Goal: Navigation & Orientation: Find specific page/section

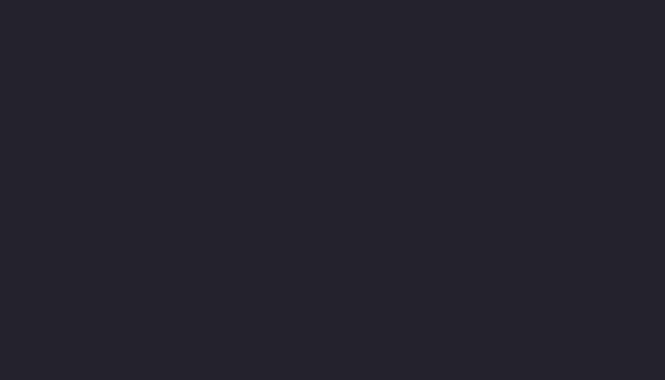
click at [247, 35] on div at bounding box center [332, 31] width 665 height 44
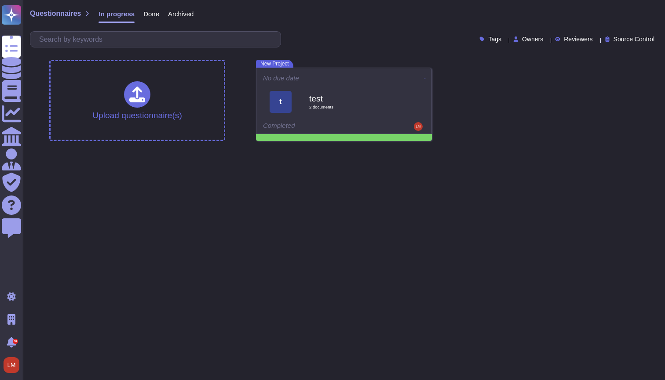
click at [172, 15] on span "Archived" at bounding box center [181, 14] width 26 height 7
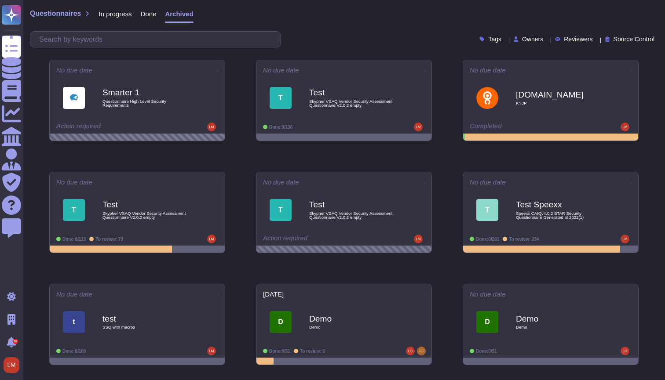
click at [147, 11] on span "Done" at bounding box center [149, 14] width 16 height 7
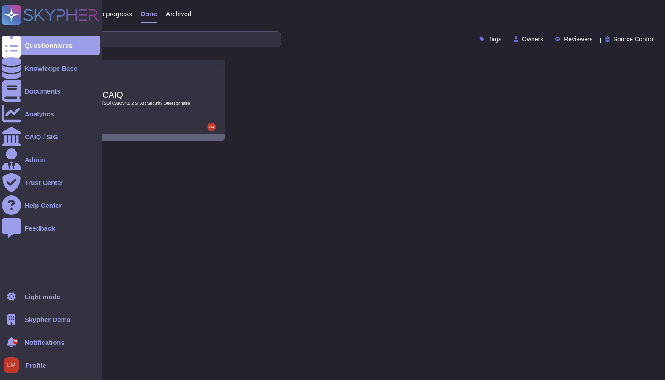
click at [54, 321] on span "Skypher Demo" at bounding box center [48, 320] width 46 height 7
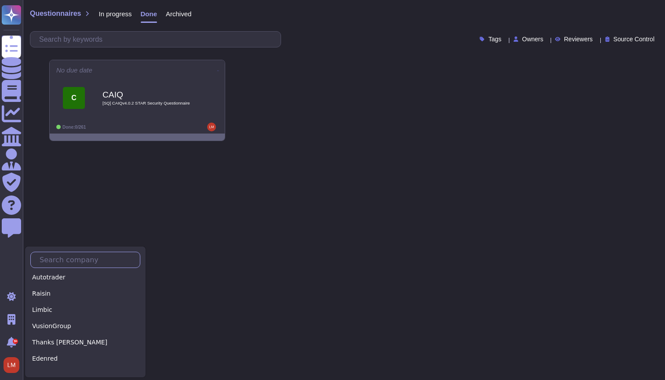
click at [68, 261] on input "text" at bounding box center [87, 259] width 105 height 15
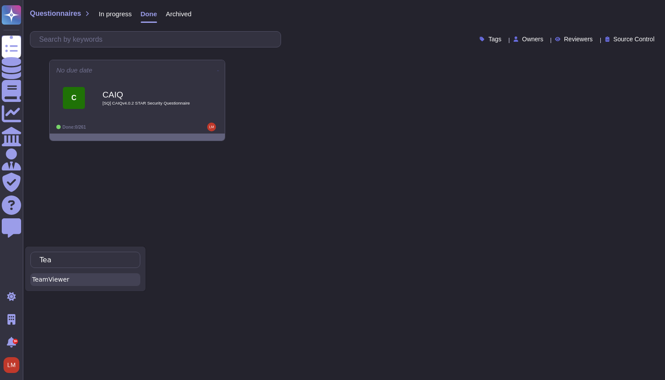
type input "Tea"
click at [69, 285] on div "TeamViewer" at bounding box center [85, 279] width 110 height 13
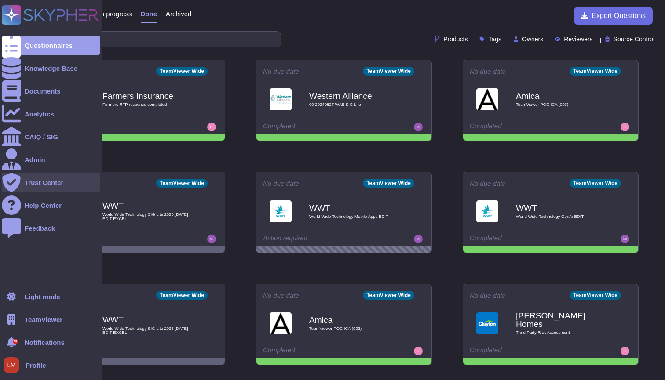
click at [42, 191] on div "Trust Center" at bounding box center [51, 182] width 98 height 19
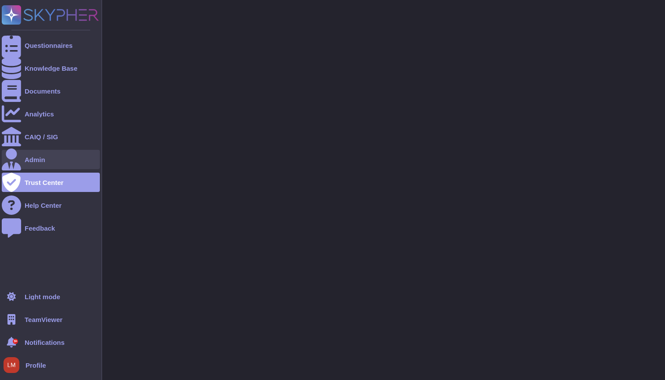
click at [41, 169] on div "Admin" at bounding box center [51, 159] width 98 height 19
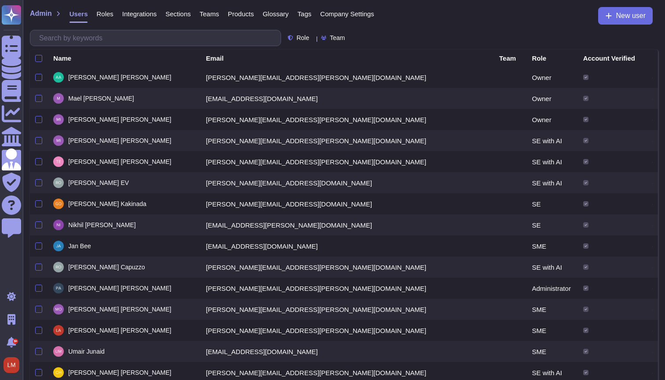
click at [350, 14] on span "Company Settings" at bounding box center [347, 14] width 54 height 7
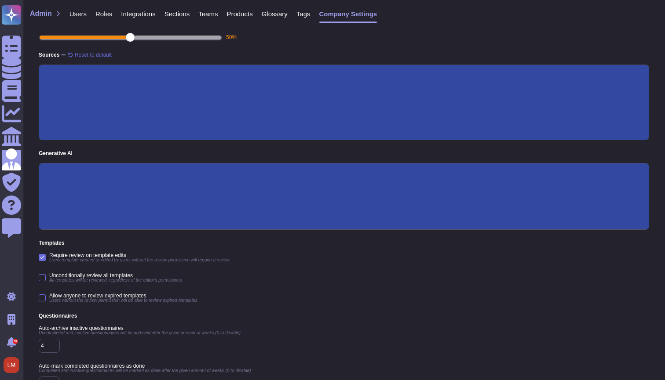
scroll to position [119, 0]
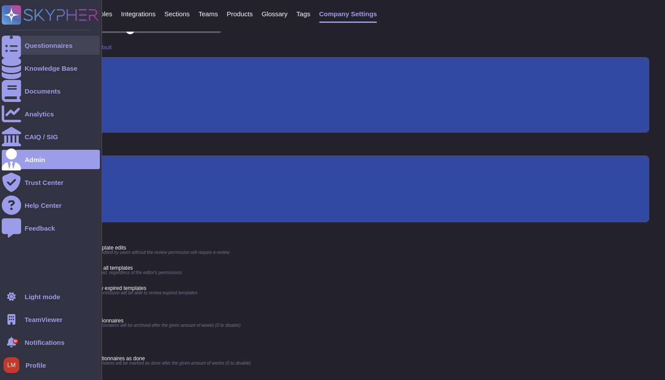
click at [29, 42] on div "Questionnaires" at bounding box center [49, 45] width 48 height 7
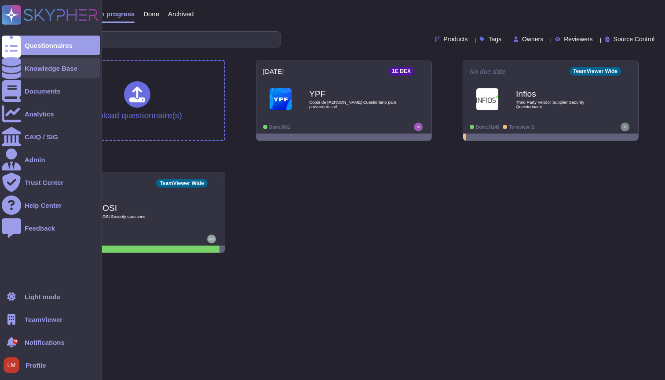
click at [32, 66] on div "Knowledge Base" at bounding box center [51, 68] width 53 height 7
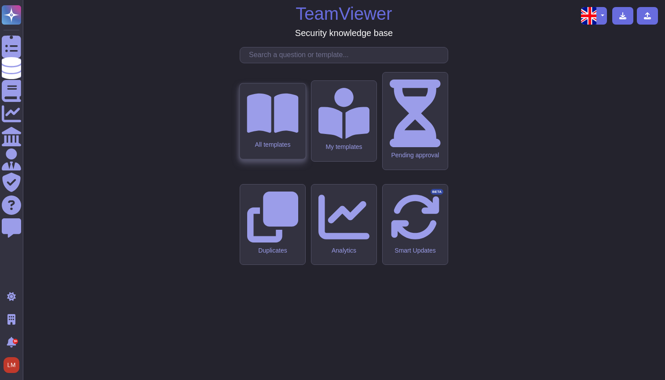
click at [270, 133] on icon at bounding box center [272, 113] width 51 height 40
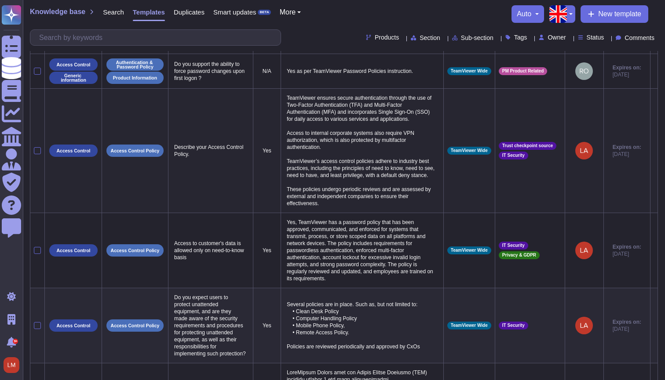
scroll to position [21, 0]
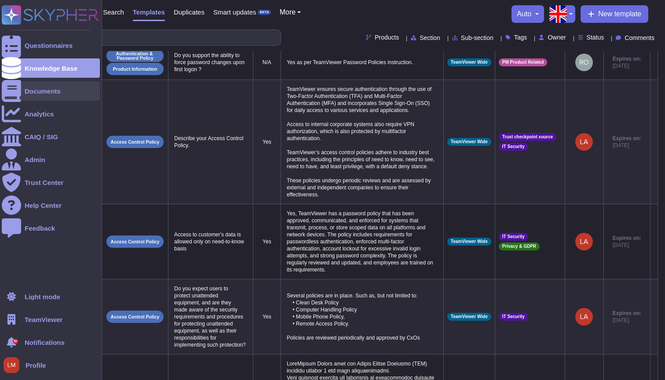
click at [28, 82] on div "Documents" at bounding box center [51, 90] width 98 height 19
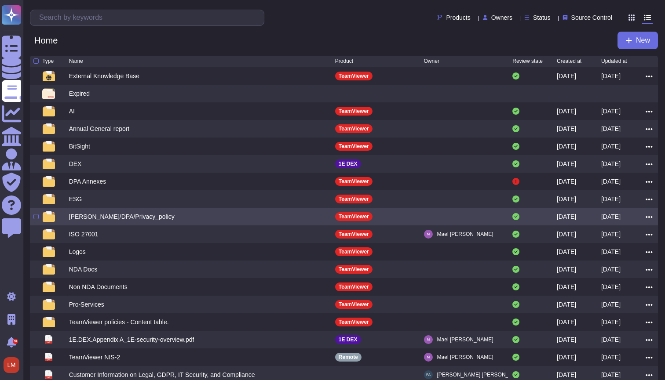
scroll to position [7, 0]
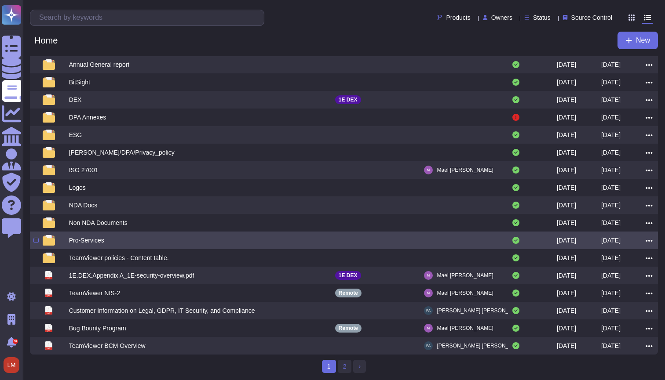
scroll to position [67, 0]
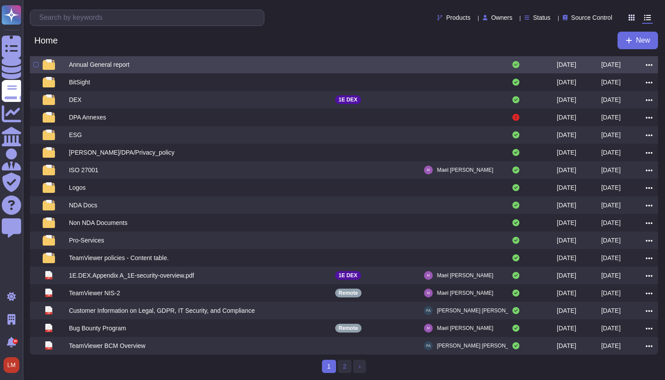
click at [359, 65] on div at bounding box center [379, 64] width 89 height 11
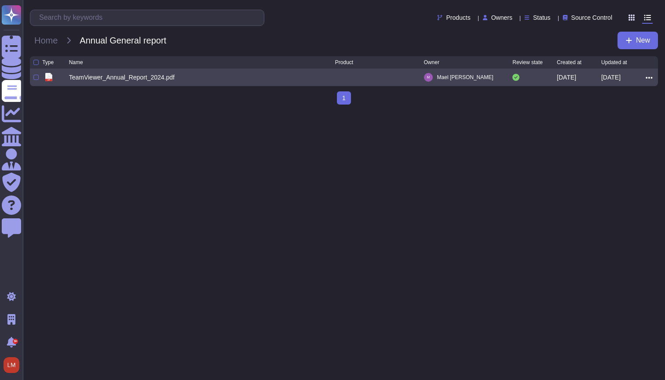
click at [350, 77] on div at bounding box center [379, 77] width 89 height 11
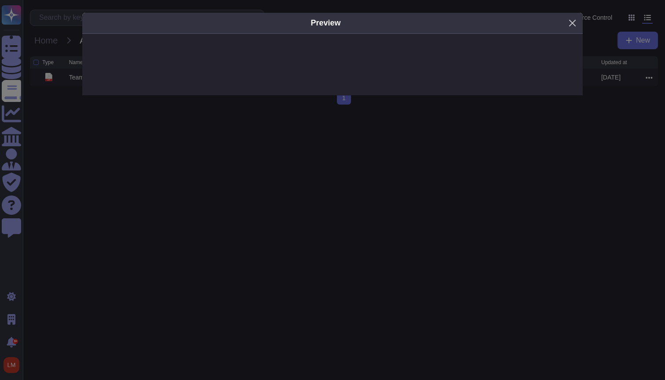
click at [572, 28] on button "Close" at bounding box center [572, 23] width 14 height 14
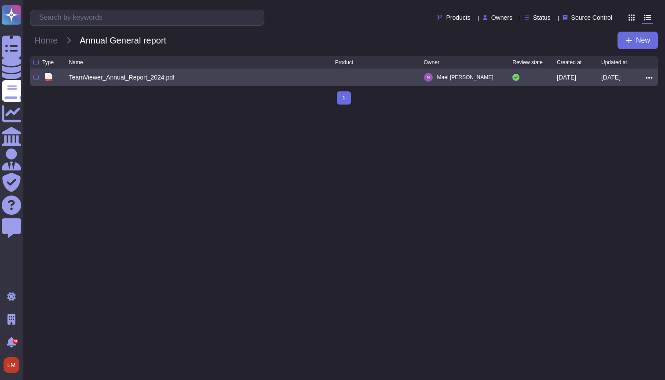
click at [648, 80] on icon at bounding box center [648, 78] width 7 height 8
click at [618, 102] on link "Edit" at bounding box center [617, 104] width 69 height 12
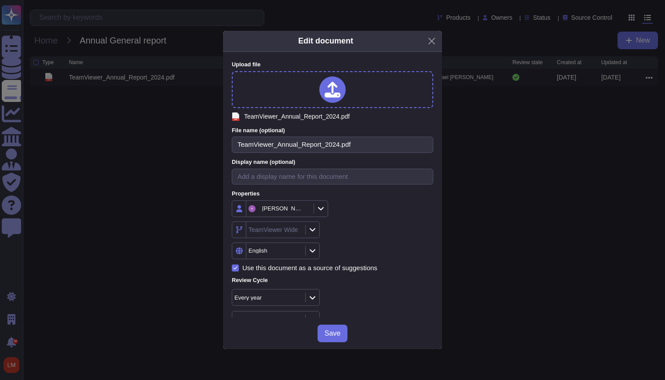
click at [313, 229] on icon at bounding box center [313, 231] width 6 height 4
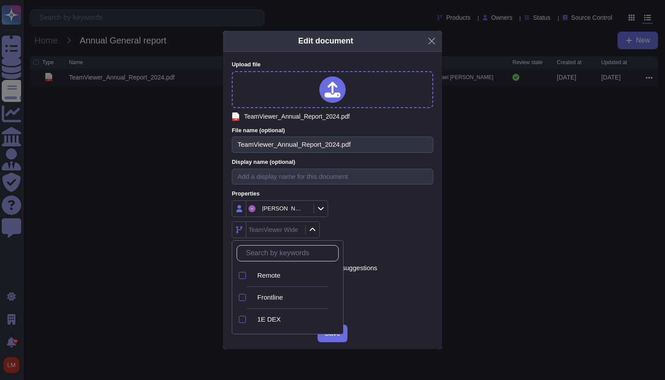
click at [313, 229] on icon at bounding box center [312, 229] width 7 height 7
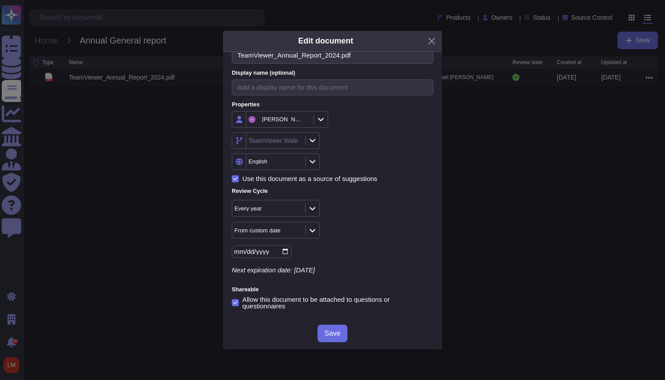
scroll to position [87, 0]
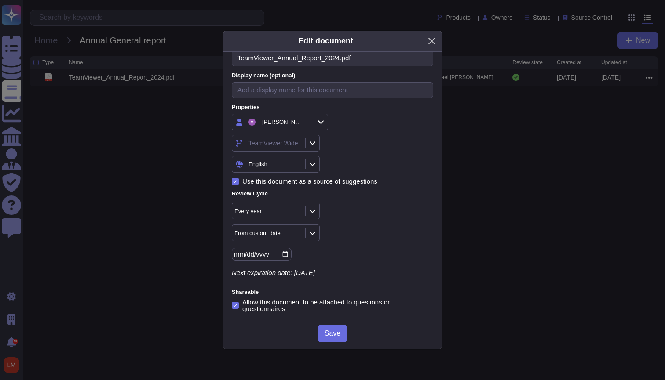
click at [428, 40] on button "Close" at bounding box center [432, 41] width 14 height 14
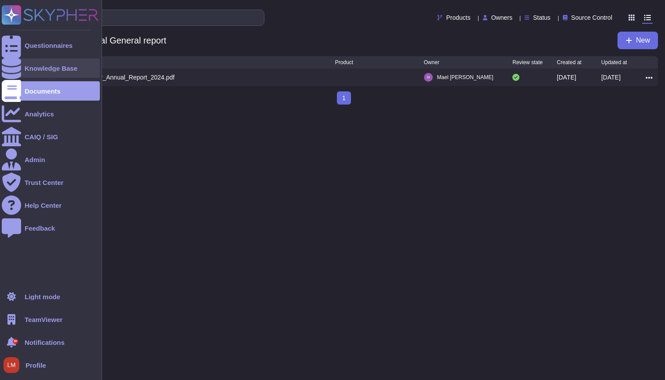
click at [36, 71] on div "Knowledge Base" at bounding box center [51, 68] width 53 height 7
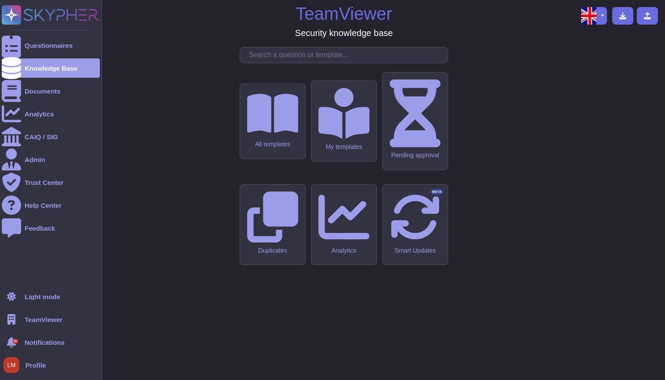
click at [47, 101] on ul "Questionnaires Knowledge Base Documents Analytics CAIQ / SIG Admin Trust Center…" at bounding box center [51, 159] width 98 height 246
click at [56, 94] on div "Documents" at bounding box center [43, 91] width 36 height 7
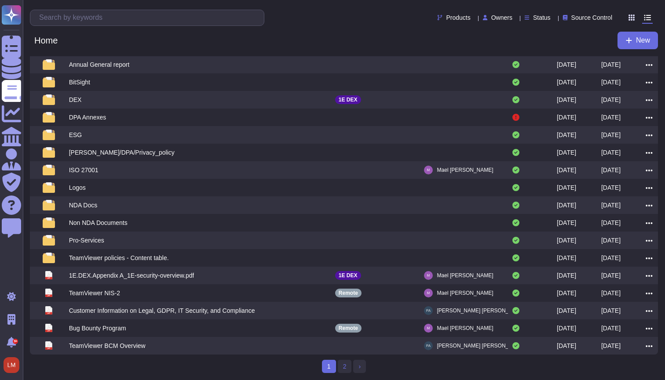
scroll to position [67, 0]
click at [346, 372] on link "2" at bounding box center [345, 366] width 14 height 13
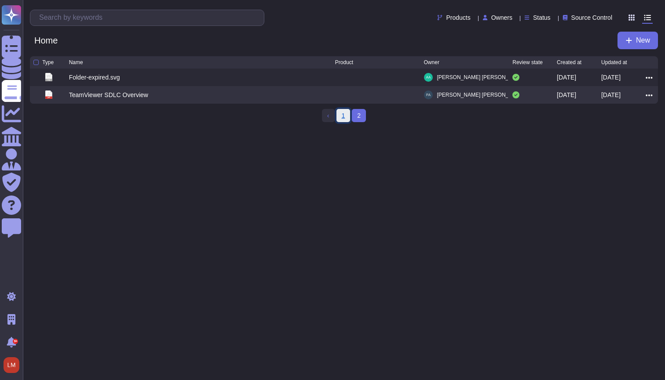
click at [342, 119] on link "1" at bounding box center [343, 115] width 14 height 13
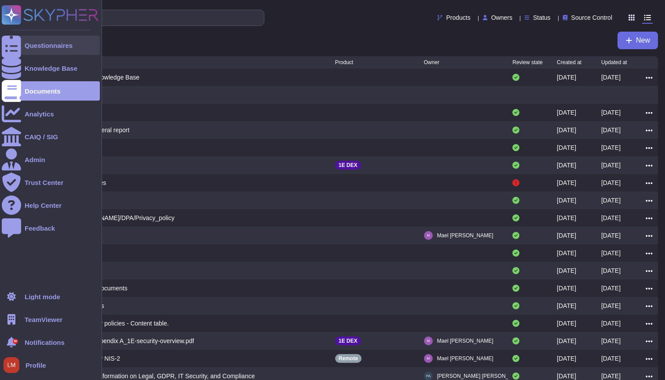
click at [18, 46] on div at bounding box center [11, 45] width 19 height 19
